Goal: Task Accomplishment & Management: Manage account settings

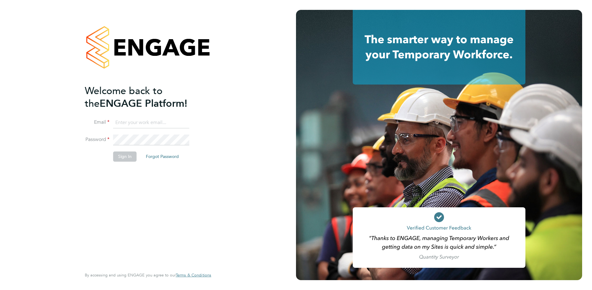
type input "support@engagelabs.io"
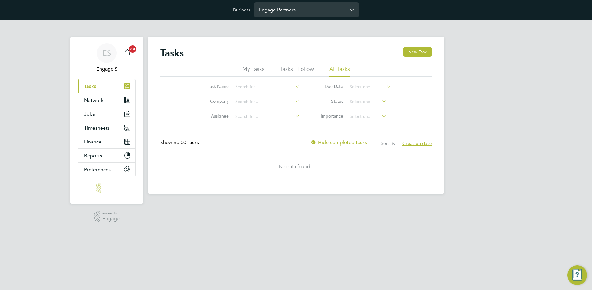
click at [290, 9] on input "Engage Partners" at bounding box center [306, 9] width 105 height 14
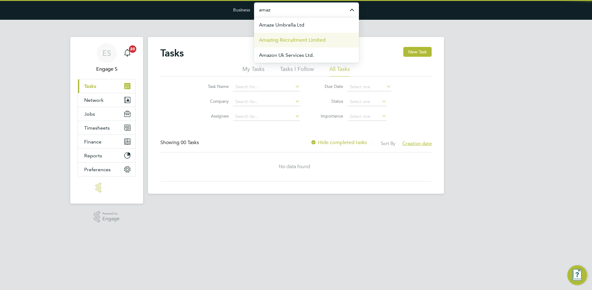
click at [283, 41] on span "Amazing Recruitment Limited" at bounding box center [292, 39] width 67 height 7
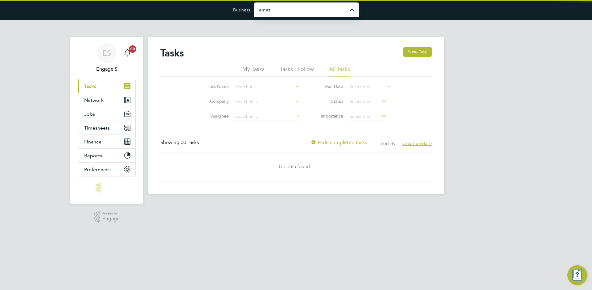
type input "Amazing Recruitment Limited"
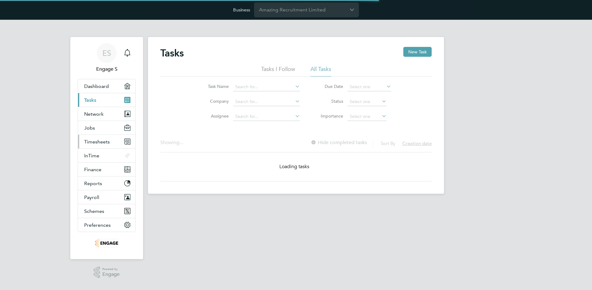
click at [86, 145] on button "Timesheets" at bounding box center [106, 142] width 57 height 14
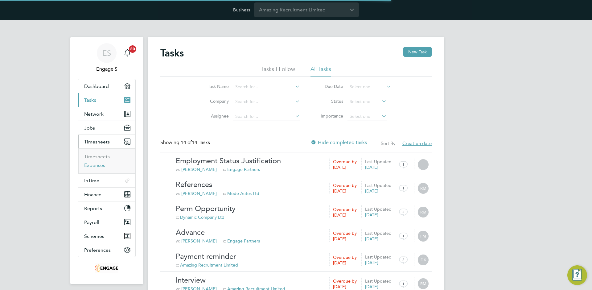
click at [95, 165] on link "Expenses" at bounding box center [94, 165] width 21 height 6
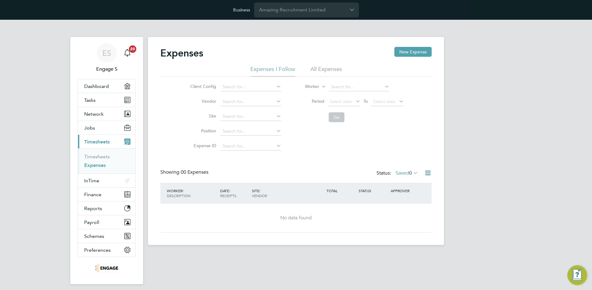
click at [412, 173] on icon at bounding box center [412, 172] width 0 height 9
click at [406, 200] on li "Submitted" at bounding box center [406, 201] width 28 height 9
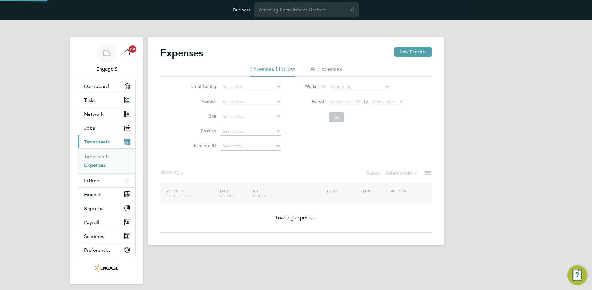
click at [330, 69] on li "All Expenses" at bounding box center [326, 70] width 31 height 11
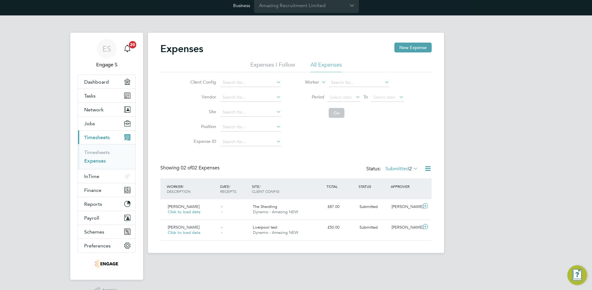
scroll to position [21, 0]
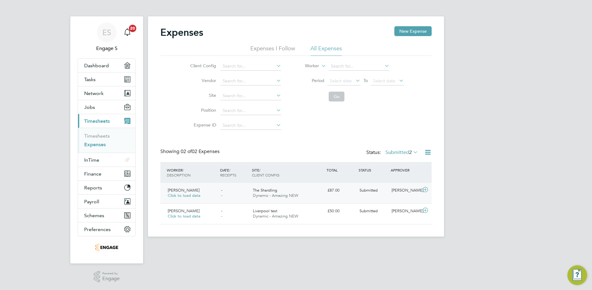
click at [361, 187] on div "Submitted" at bounding box center [373, 190] width 32 height 10
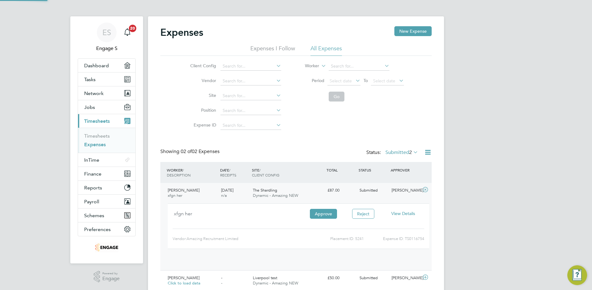
scroll to position [10, 111]
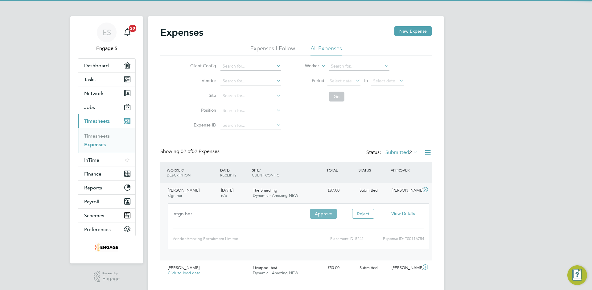
click at [327, 215] on button "Approve" at bounding box center [323, 214] width 27 height 10
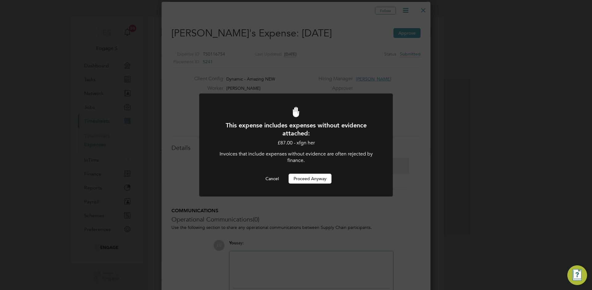
click at [313, 181] on button "Proceed Anyway" at bounding box center [310, 179] width 43 height 10
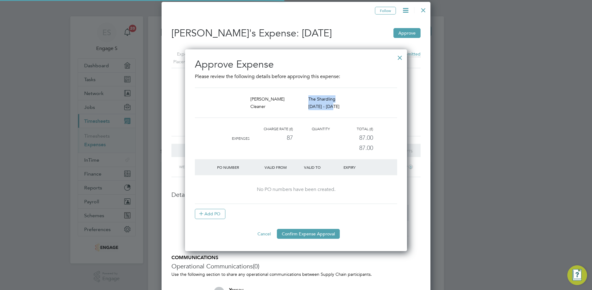
drag, startPoint x: 292, startPoint y: 104, endPoint x: 285, endPoint y: 103, distance: 7.1
click at [284, 103] on div "[PERSON_NAME] Cleaner The Shardling [DATE] - [DATE]" at bounding box center [295, 102] width 207 height 15
click at [297, 107] on div "Cleaner" at bounding box center [279, 106] width 58 height 7
click at [394, 57] on div at bounding box center [399, 56] width 11 height 11
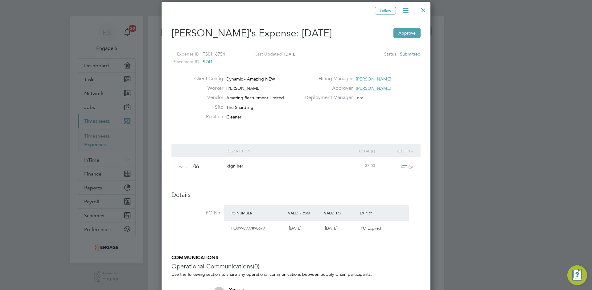
drag, startPoint x: 423, startPoint y: 11, endPoint x: 311, endPoint y: 41, distance: 115.7
click at [422, 12] on div at bounding box center [423, 8] width 11 height 11
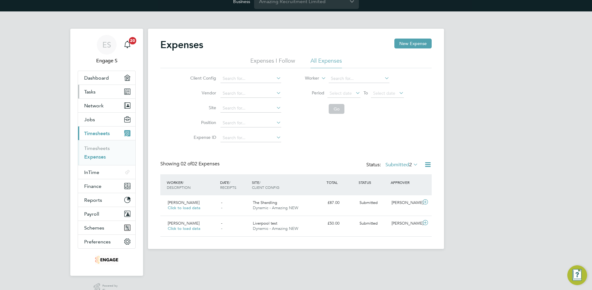
scroll to position [3, 0]
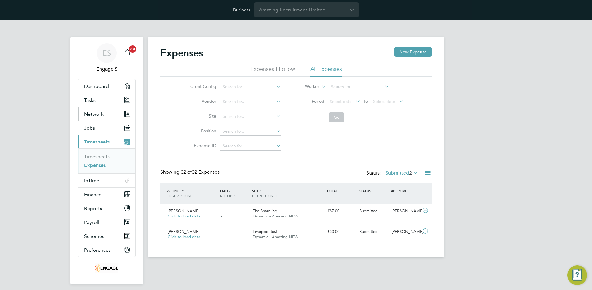
click at [86, 110] on button "Network" at bounding box center [106, 114] width 57 height 14
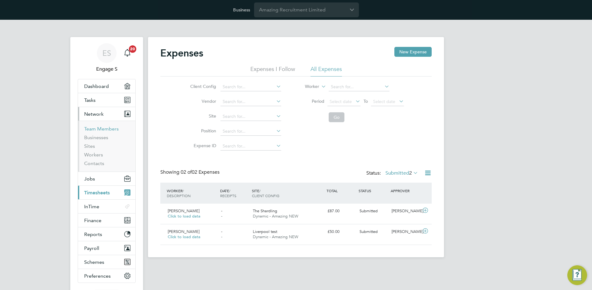
click at [94, 128] on link "Team Members" at bounding box center [101, 129] width 35 height 6
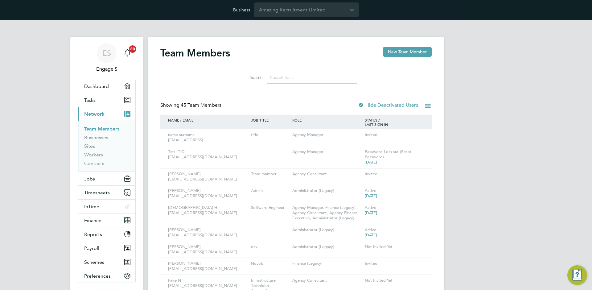
click at [289, 74] on input at bounding box center [312, 78] width 90 height 12
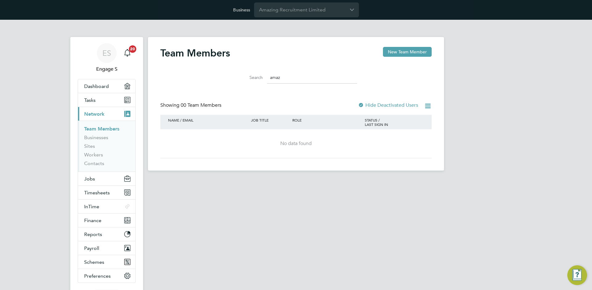
type input "amaz"
click at [394, 103] on label "Hide Deactivated Users" at bounding box center [388, 105] width 60 height 6
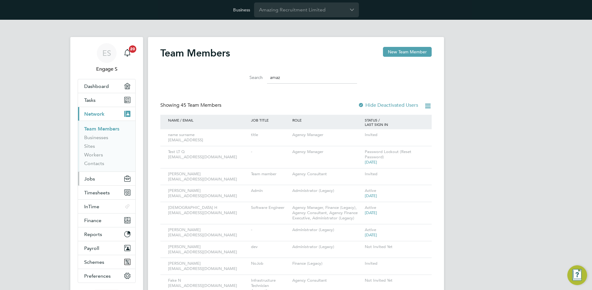
click at [90, 182] on button "Jobs" at bounding box center [106, 179] width 57 height 14
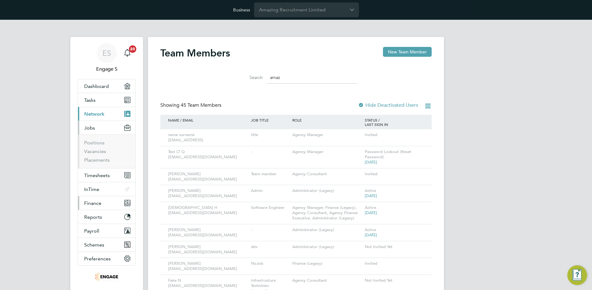
click at [100, 202] on span "Finance" at bounding box center [92, 203] width 17 height 6
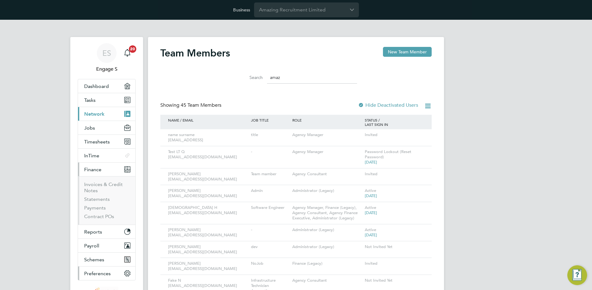
click at [95, 273] on span "Preferences" at bounding box center [97, 273] width 27 height 6
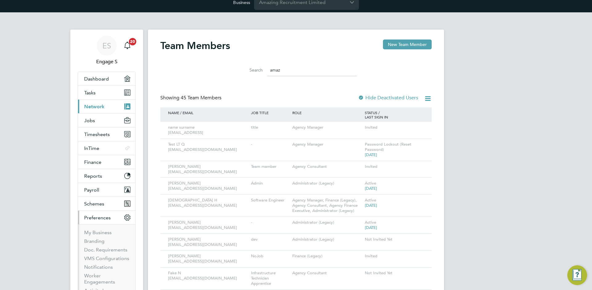
scroll to position [18, 0]
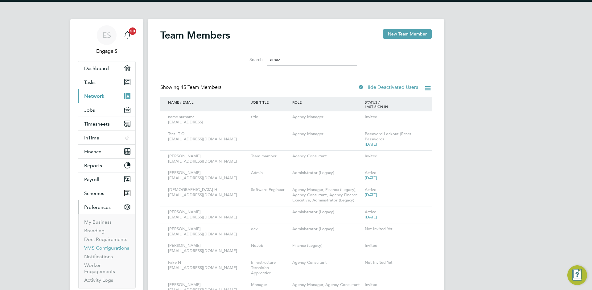
click at [104, 245] on link "VMS Configurations" at bounding box center [106, 248] width 45 height 6
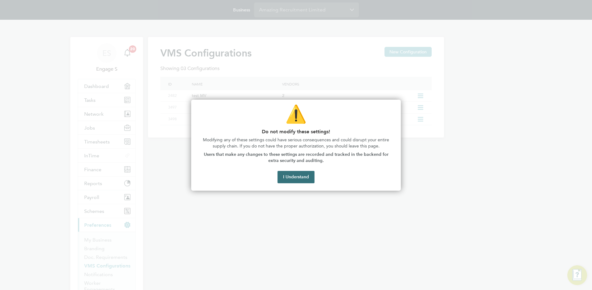
click at [289, 175] on button "I Understand" at bounding box center [296, 177] width 37 height 12
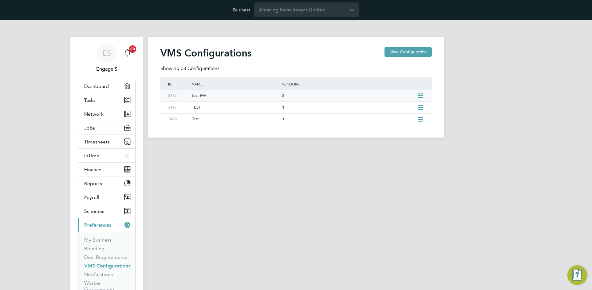
click at [212, 93] on div "test MV" at bounding box center [233, 95] width 93 height 11
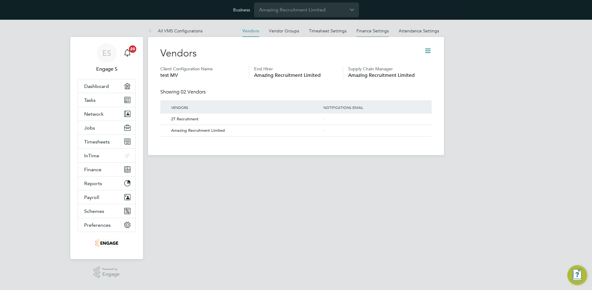
click at [363, 31] on link "Finance Settings" at bounding box center [373, 31] width 32 height 6
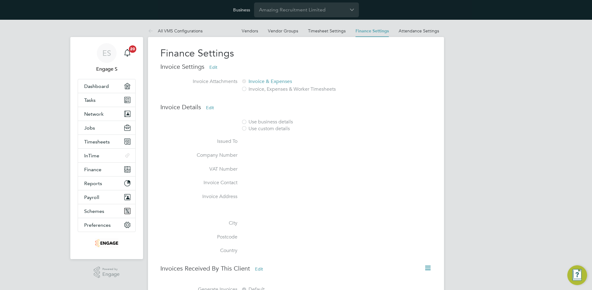
click at [210, 107] on button "Edit" at bounding box center [210, 108] width 18 height 10
click at [216, 107] on button "Cancel" at bounding box center [212, 108] width 23 height 10
click at [212, 67] on button "Edit" at bounding box center [213, 67] width 18 height 10
click at [212, 68] on button "Cancel" at bounding box center [215, 67] width 23 height 10
